Goal: Find specific page/section: Find specific page/section

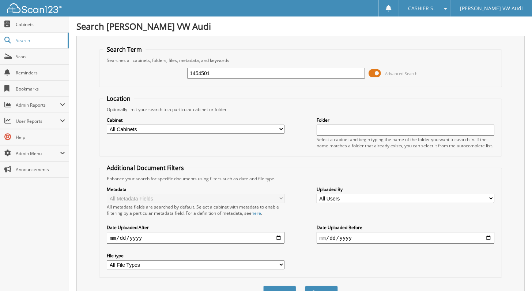
type input "1454501"
click at [305, 285] on button "Search" at bounding box center [321, 292] width 33 height 14
click at [380, 73] on span at bounding box center [375, 73] width 12 height 11
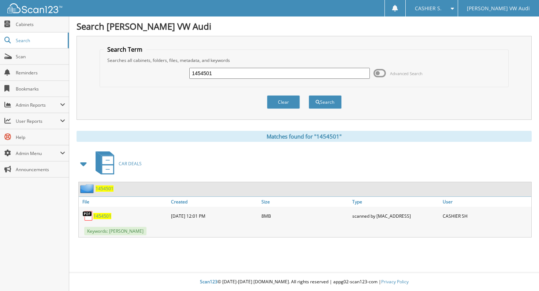
click at [105, 216] on div "1454501" at bounding box center [124, 215] width 90 height 15
click at [102, 213] on span "1454501" at bounding box center [102, 216] width 18 height 6
